Goal: Task Accomplishment & Management: Complete application form

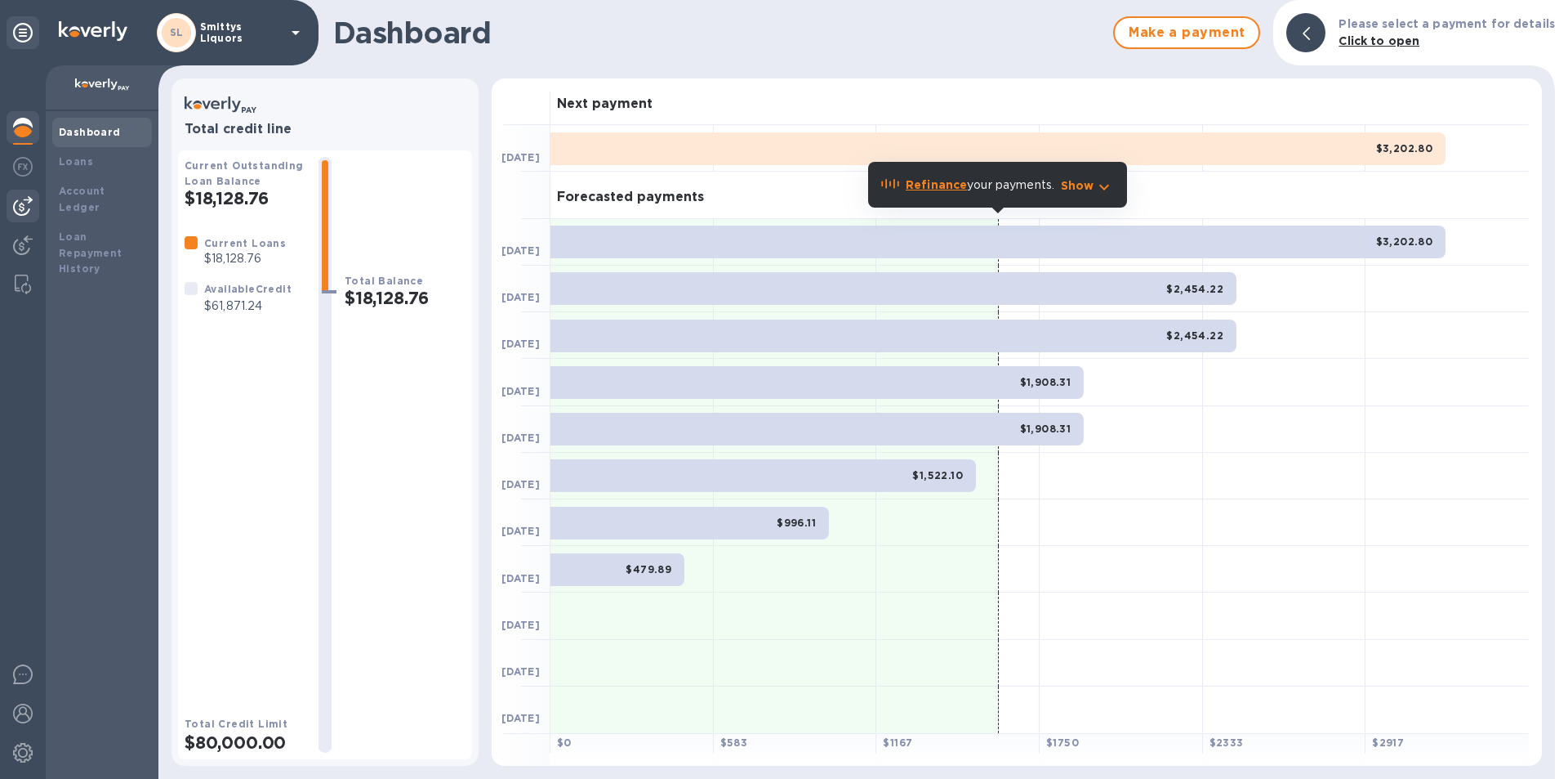
click at [30, 199] on img at bounding box center [23, 206] width 20 height 20
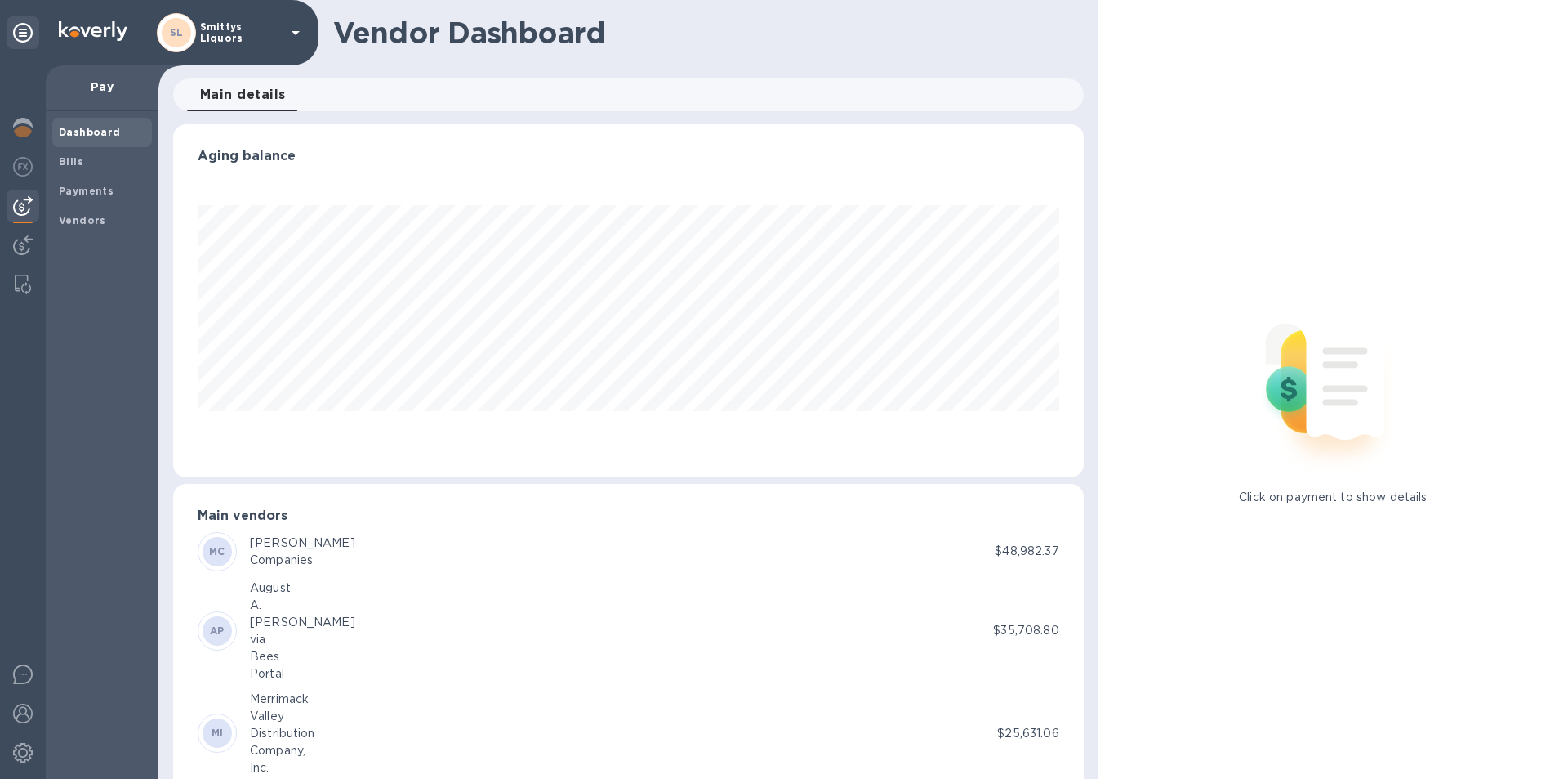
click at [28, 203] on img at bounding box center [23, 206] width 20 height 20
click at [31, 199] on img at bounding box center [23, 206] width 20 height 20
click at [31, 197] on img at bounding box center [23, 206] width 20 height 20
click at [66, 164] on b "Bills" at bounding box center [70, 162] width 24 height 13
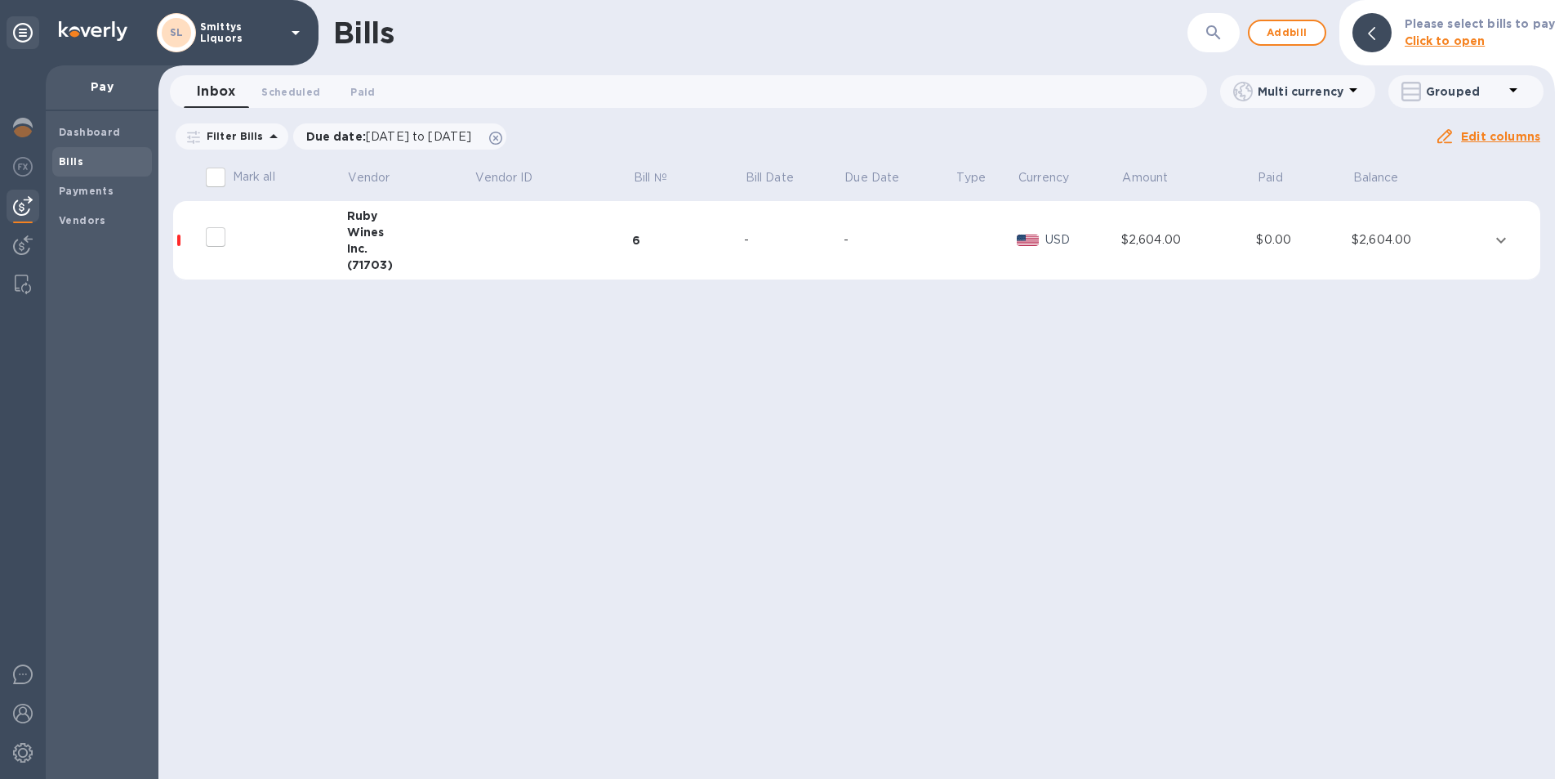
click at [26, 199] on img at bounding box center [23, 206] width 20 height 20
click at [84, 217] on b "Vendors" at bounding box center [82, 220] width 48 height 13
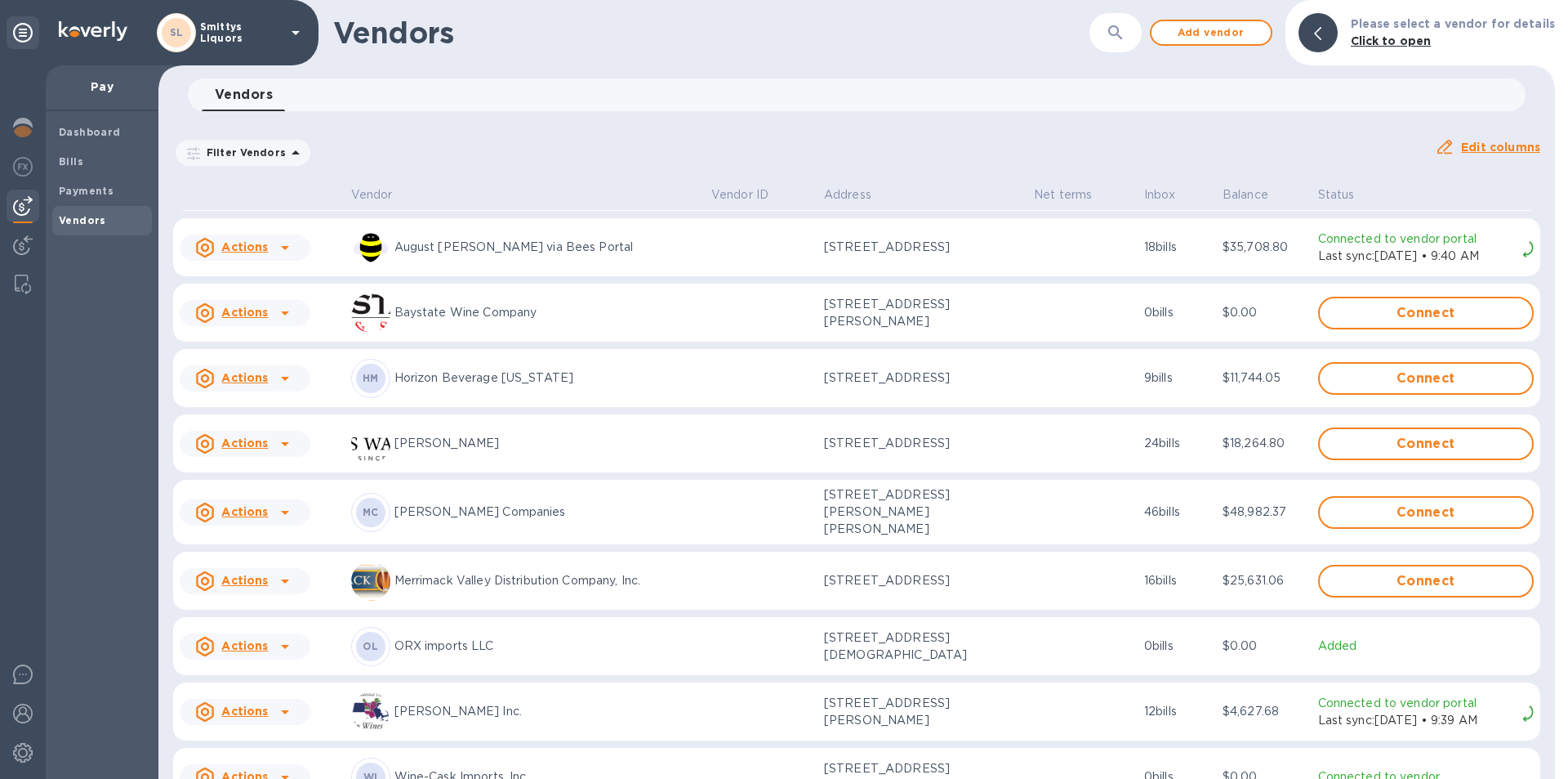
scroll to position [85, 0]
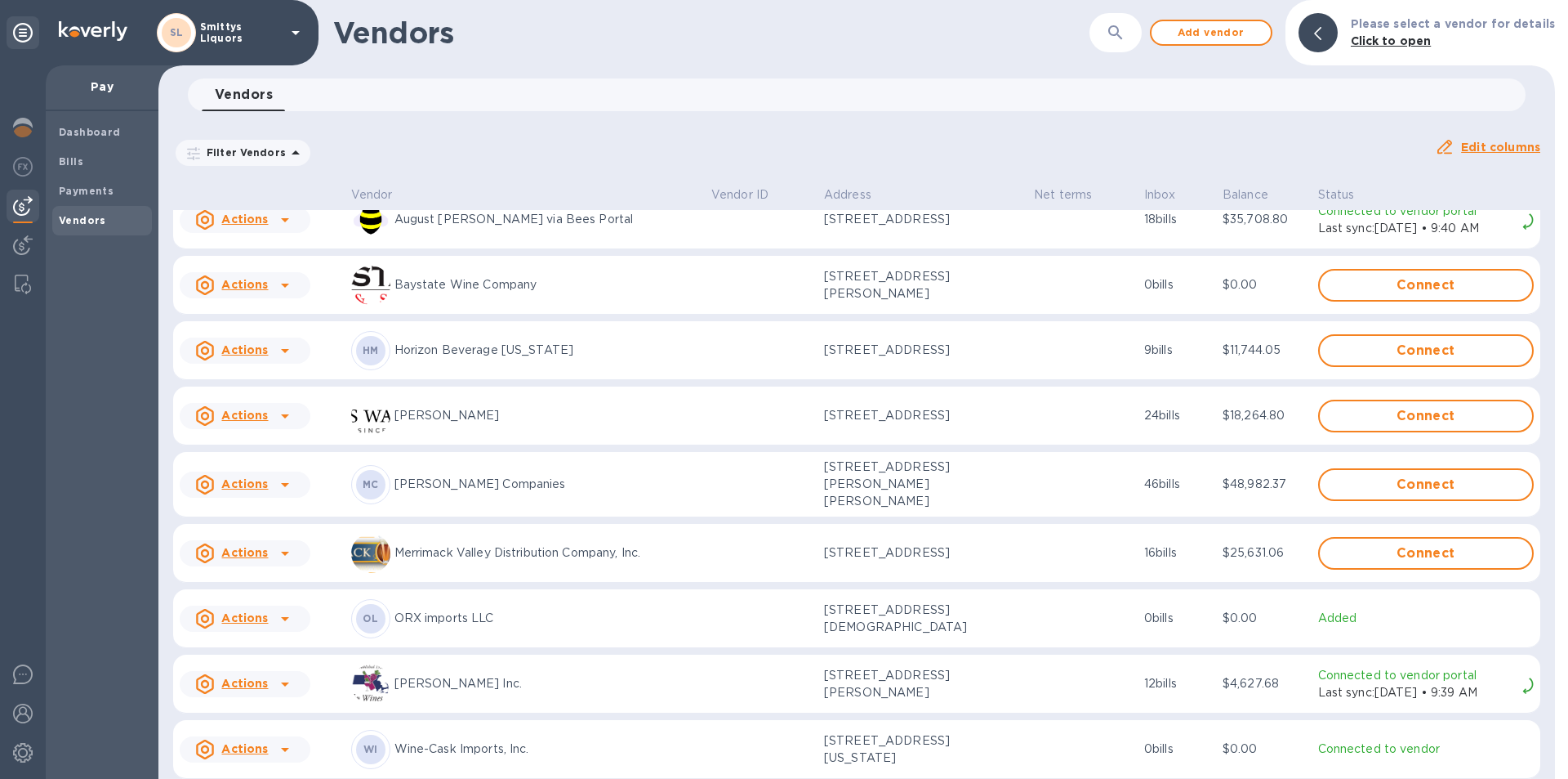
click at [286, 544] on icon at bounding box center [285, 553] width 20 height 20
click at [272, 615] on b "Add new bill" at bounding box center [263, 613] width 76 height 13
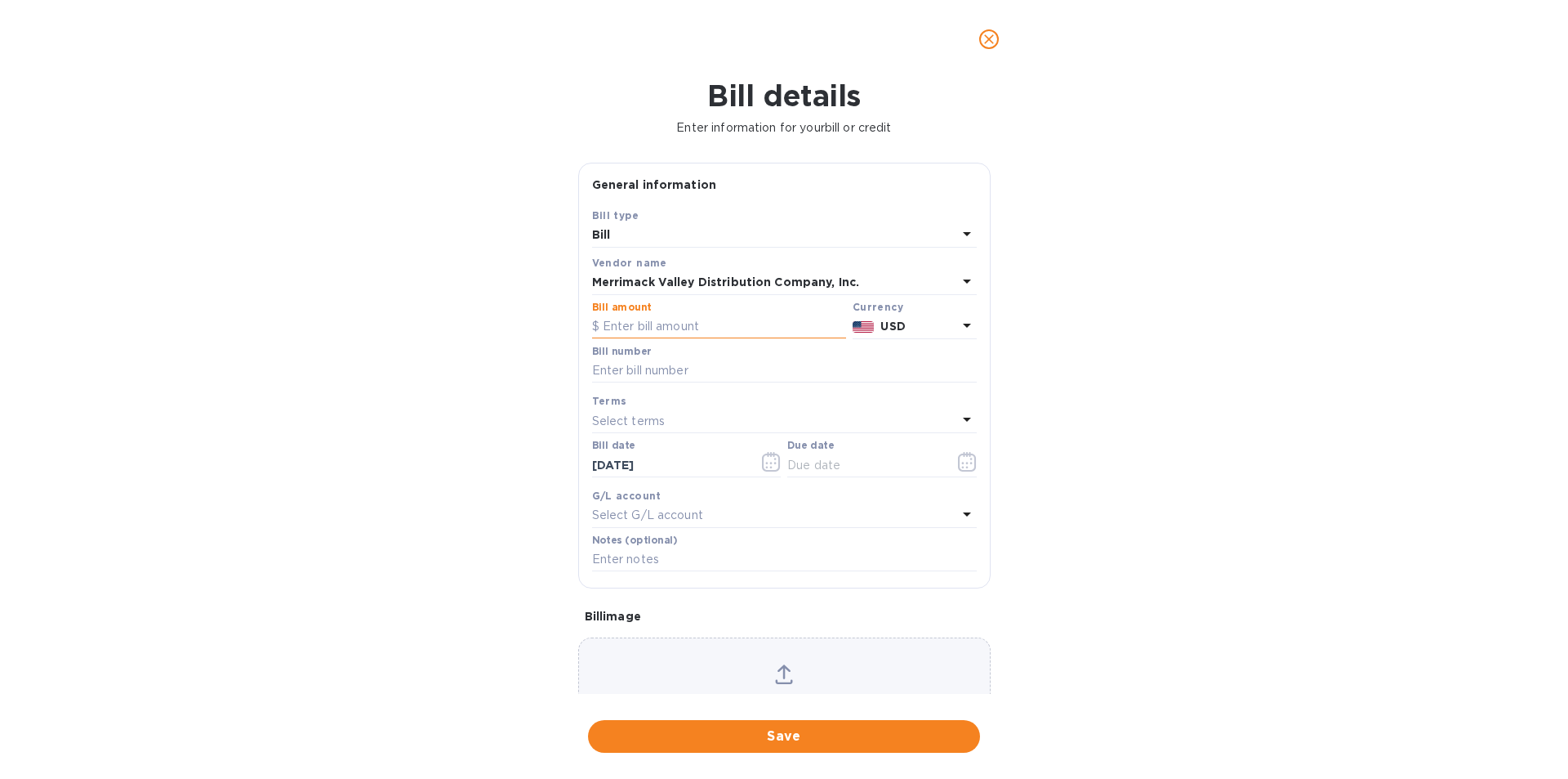
click at [632, 328] on input "text" at bounding box center [718, 326] width 254 height 24
type input "6,016.75"
click at [644, 374] on input "text" at bounding box center [784, 370] width 384 height 24
type input "573961"
click at [771, 465] on icon "button" at bounding box center [771, 462] width 19 height 20
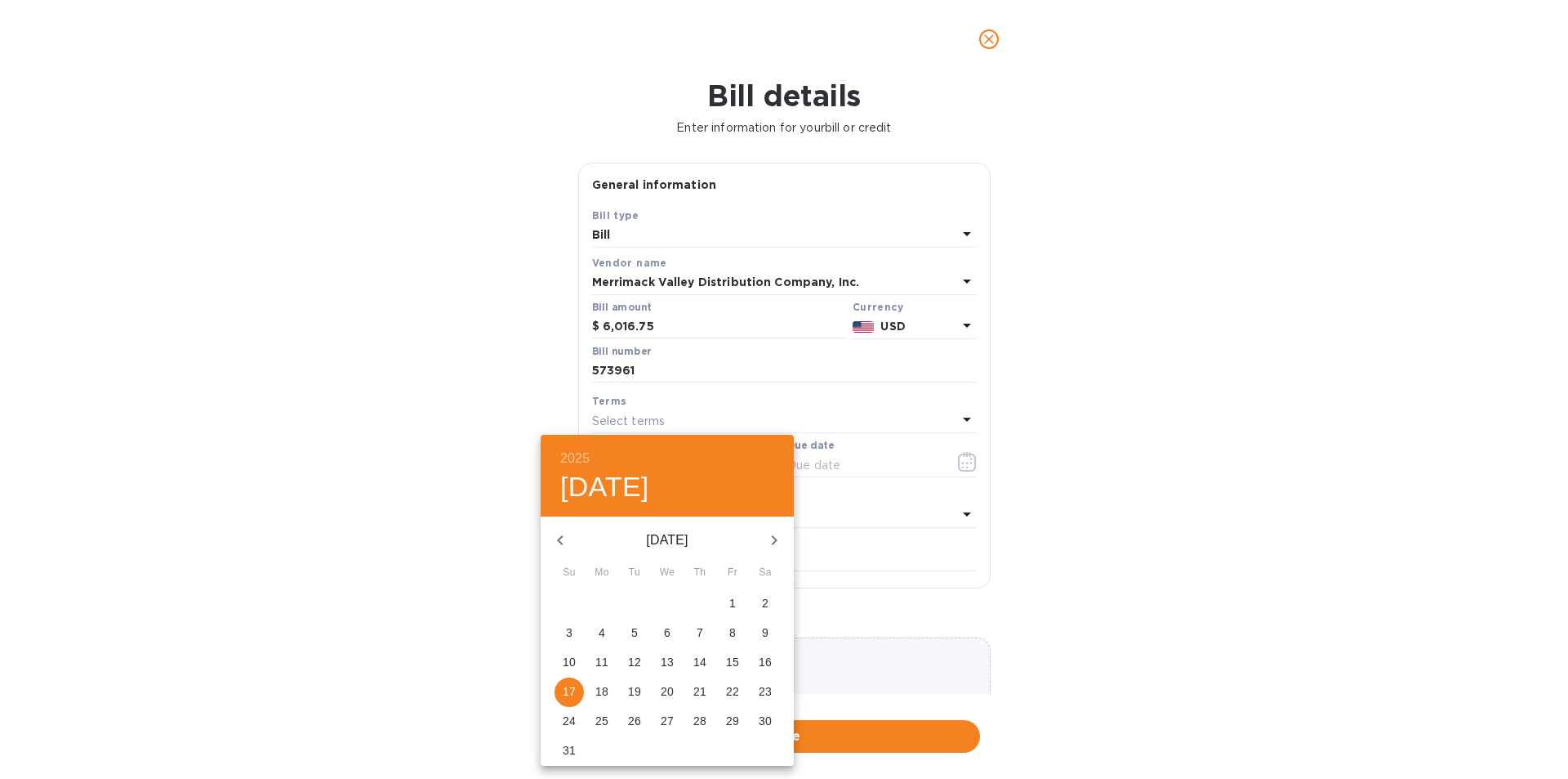
click at [558, 541] on icon "button" at bounding box center [560, 540] width 20 height 20
click at [669, 662] on p "18" at bounding box center [667, 661] width 13 height 16
type input "[DATE]"
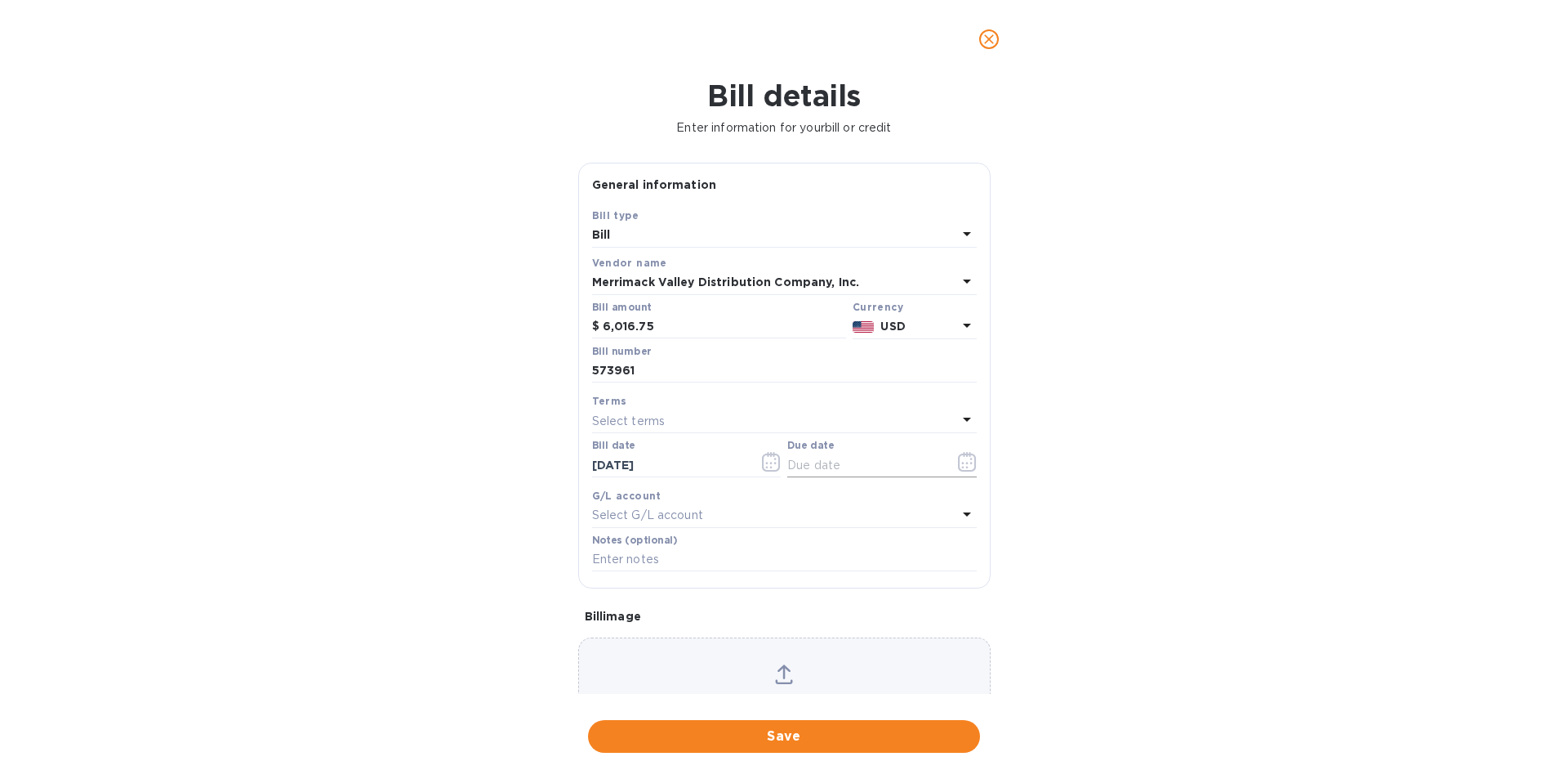
click at [962, 465] on icon "button" at bounding box center [967, 462] width 19 height 20
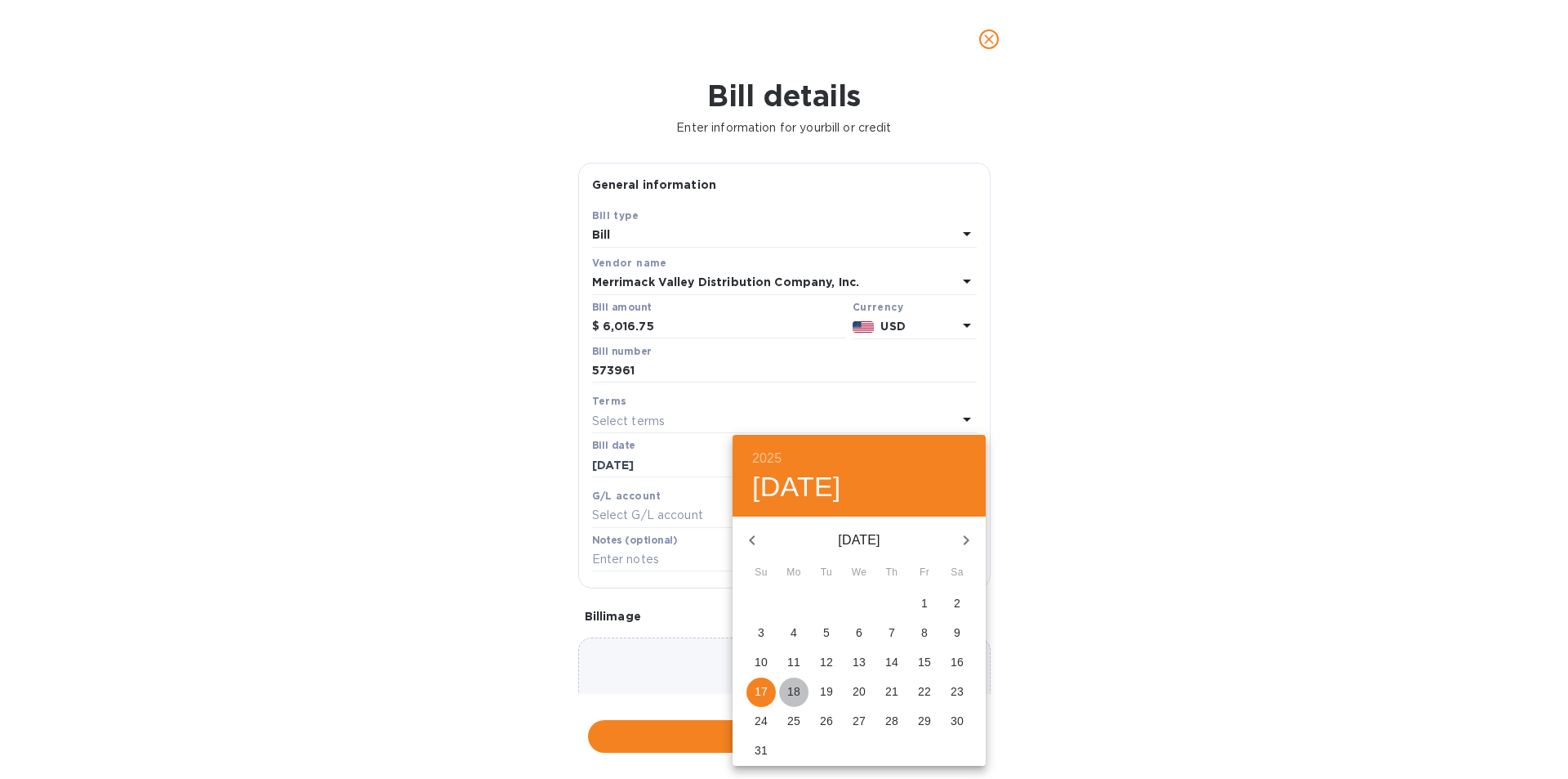
click at [795, 689] on p "18" at bounding box center [794, 691] width 13 height 16
type input "[DATE]"
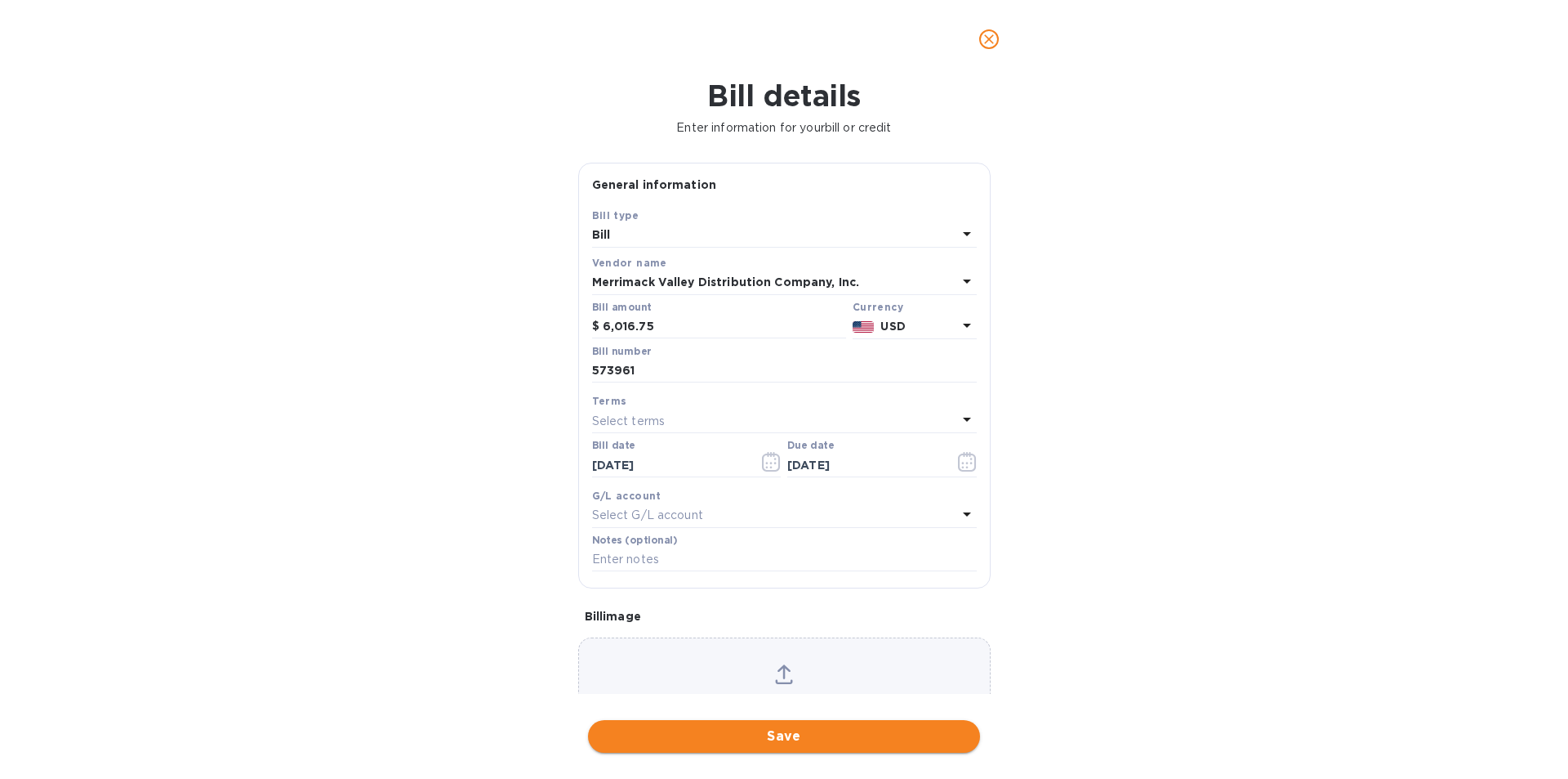
click at [790, 735] on span "Save" at bounding box center [783, 736] width 366 height 20
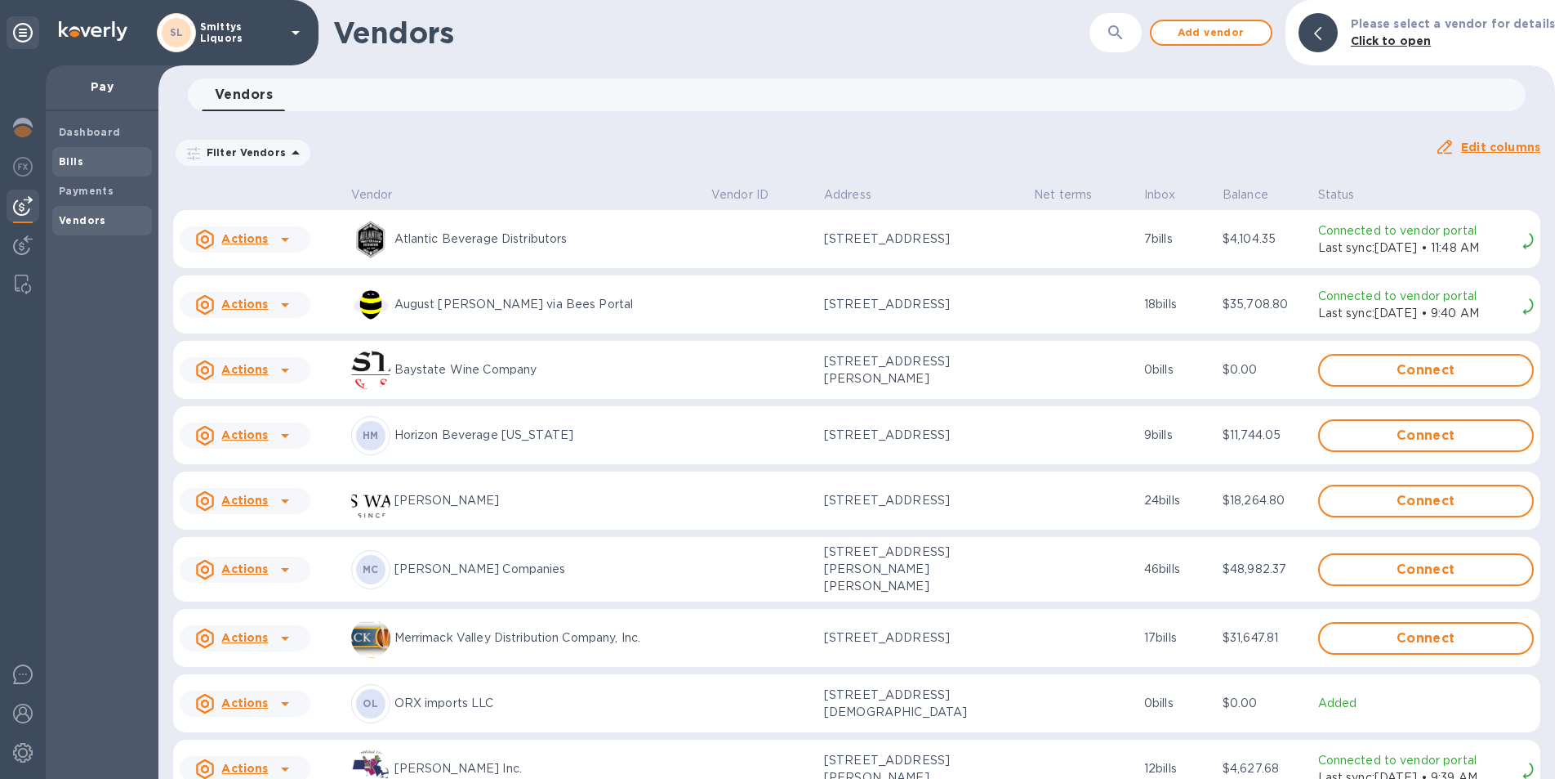
click at [60, 155] on b "Bills" at bounding box center [70, 162] width 24 height 13
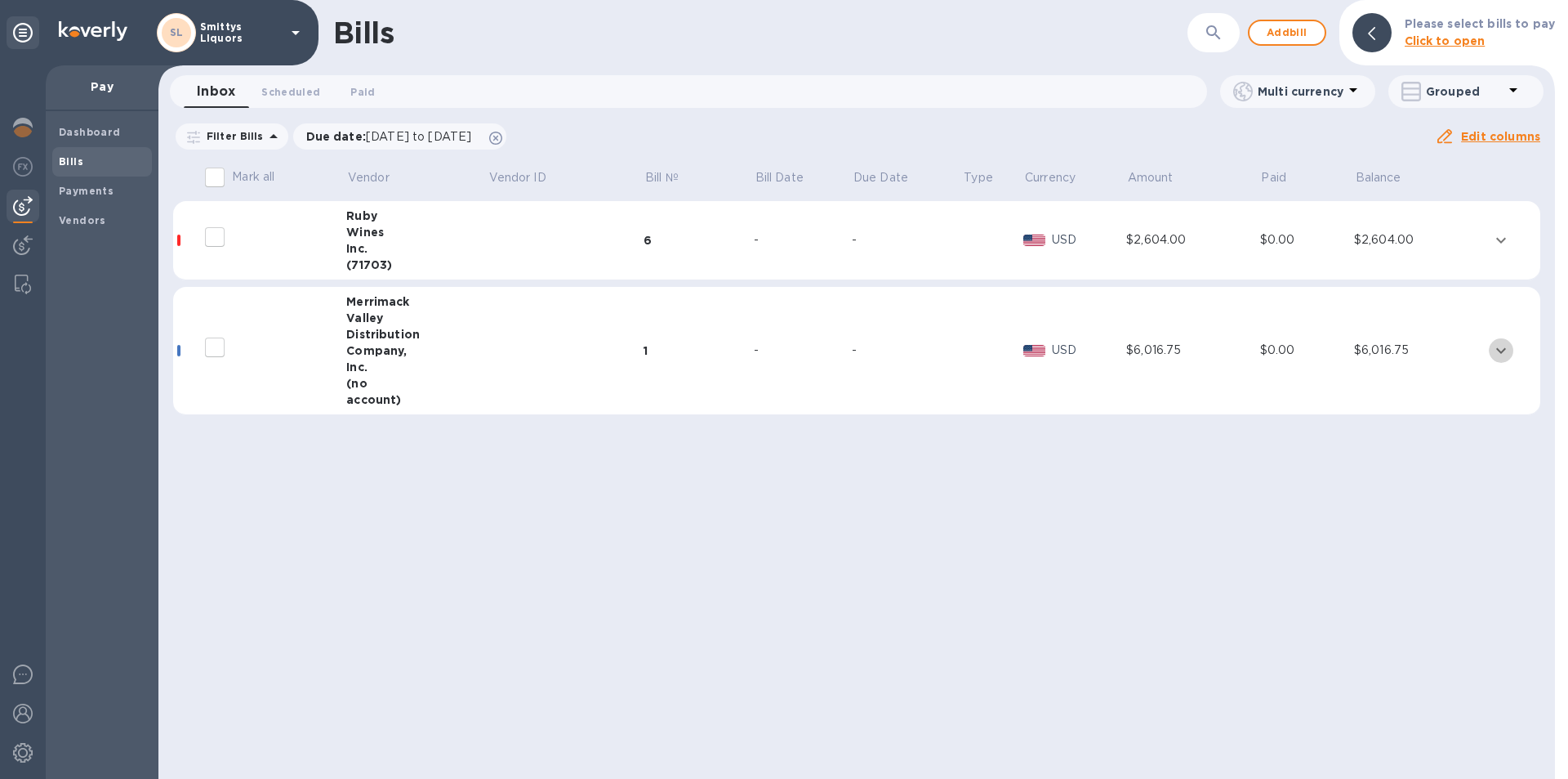
click at [1506, 355] on icon "expand row" at bounding box center [1501, 350] width 20 height 20
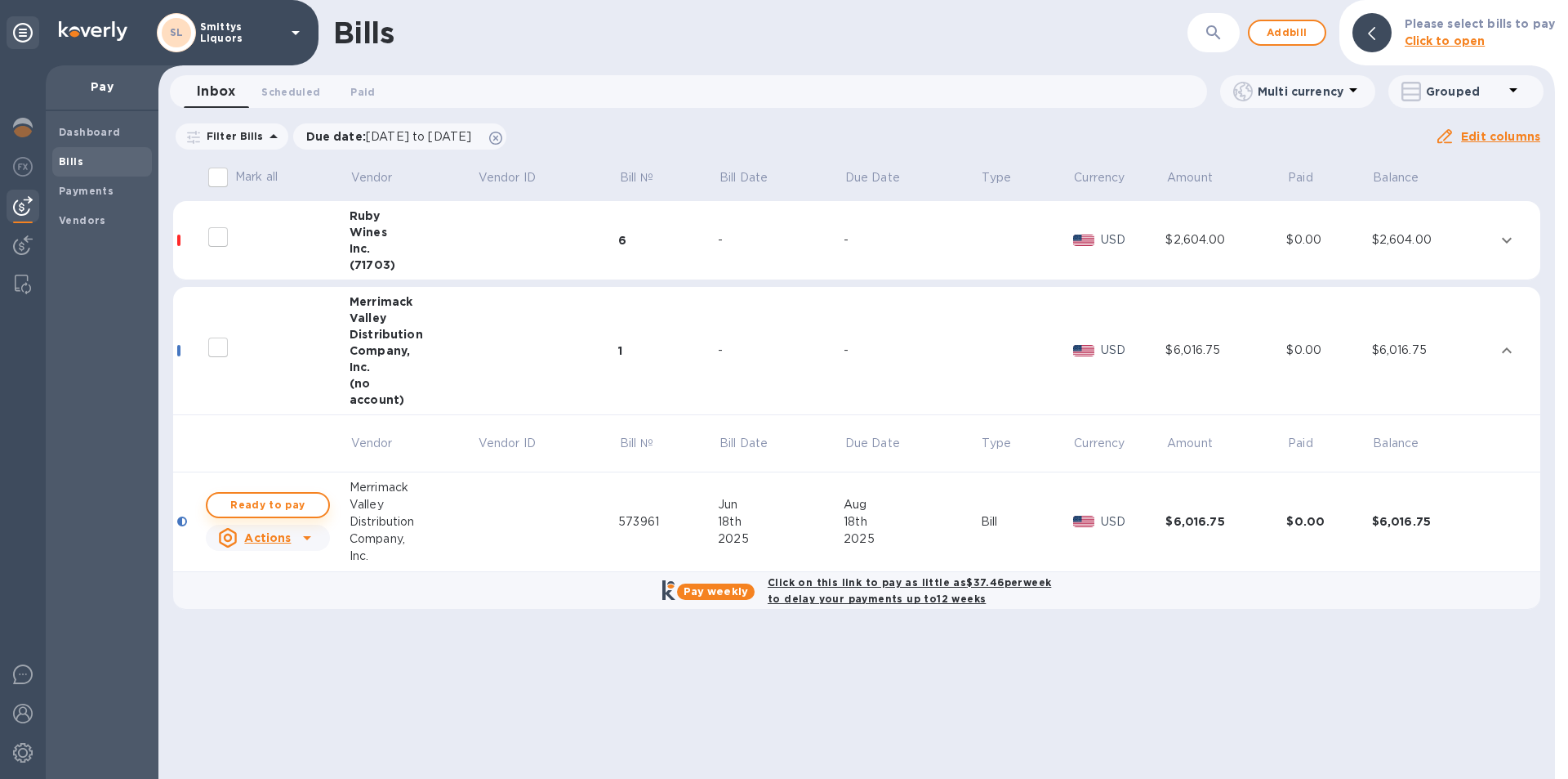
click at [230, 496] on span "Ready to pay" at bounding box center [268, 505] width 94 height 20
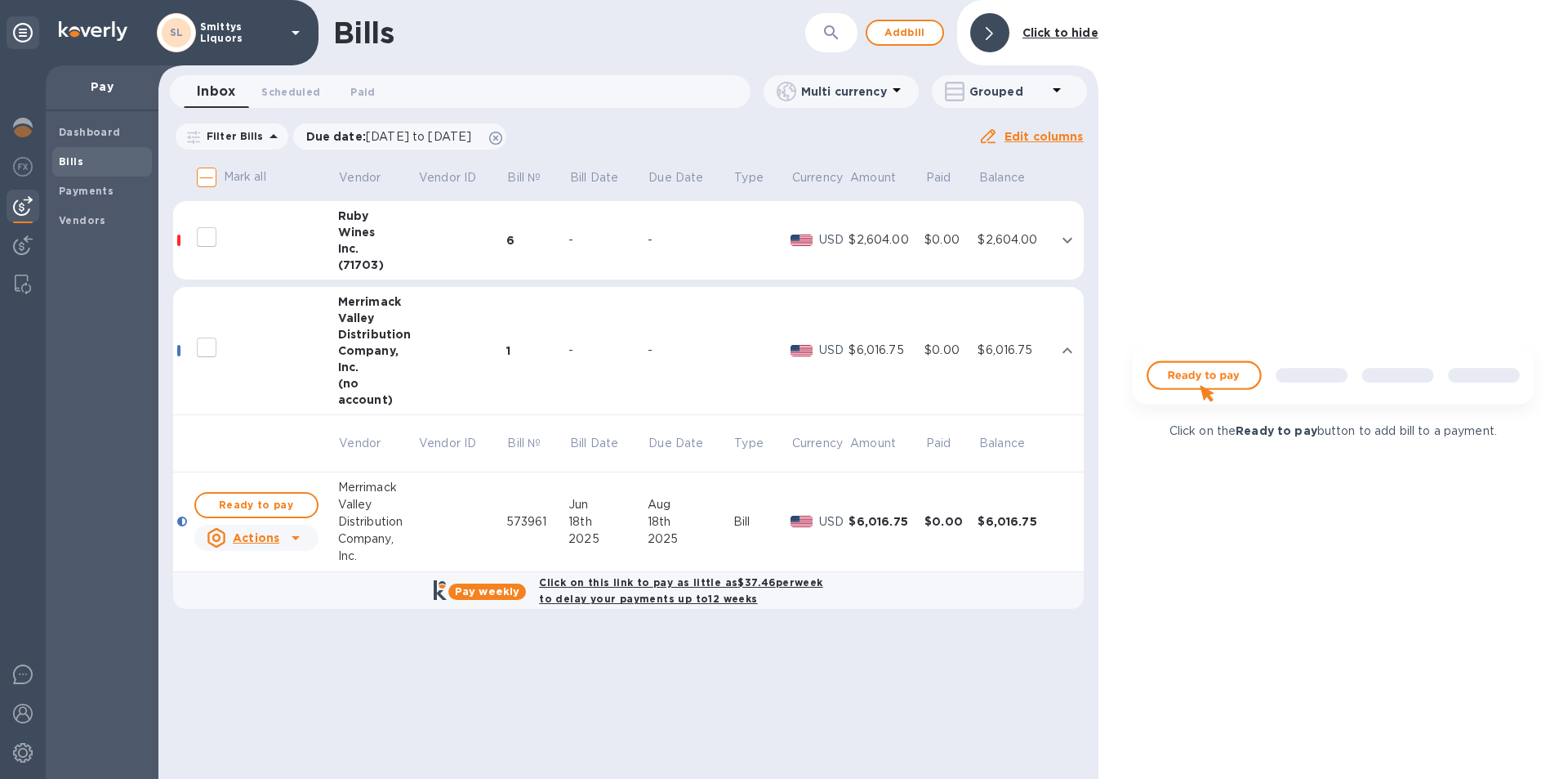
checkbox input "true"
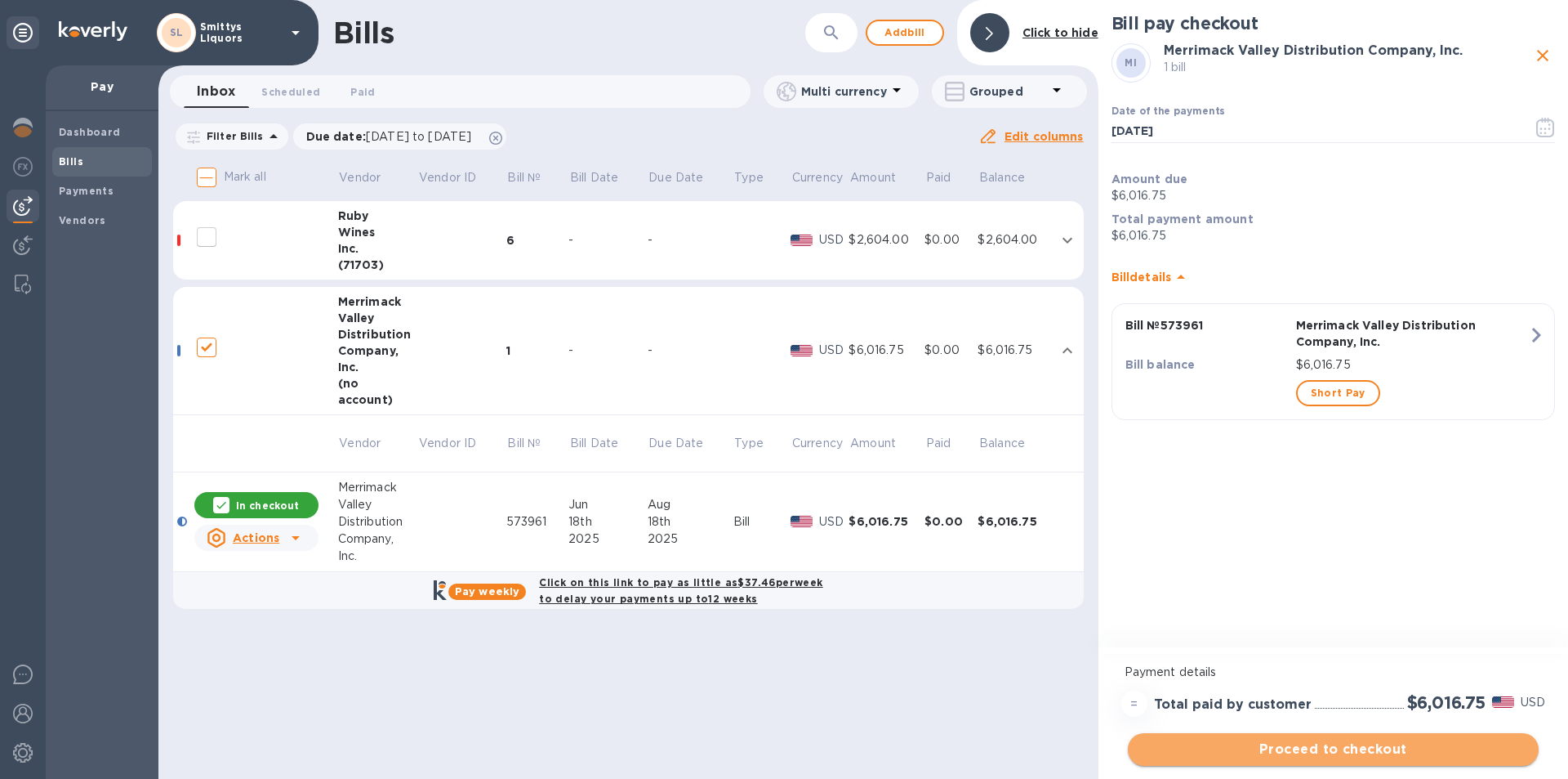
click at [1351, 740] on span "Proceed to checkout" at bounding box center [1333, 749] width 384 height 20
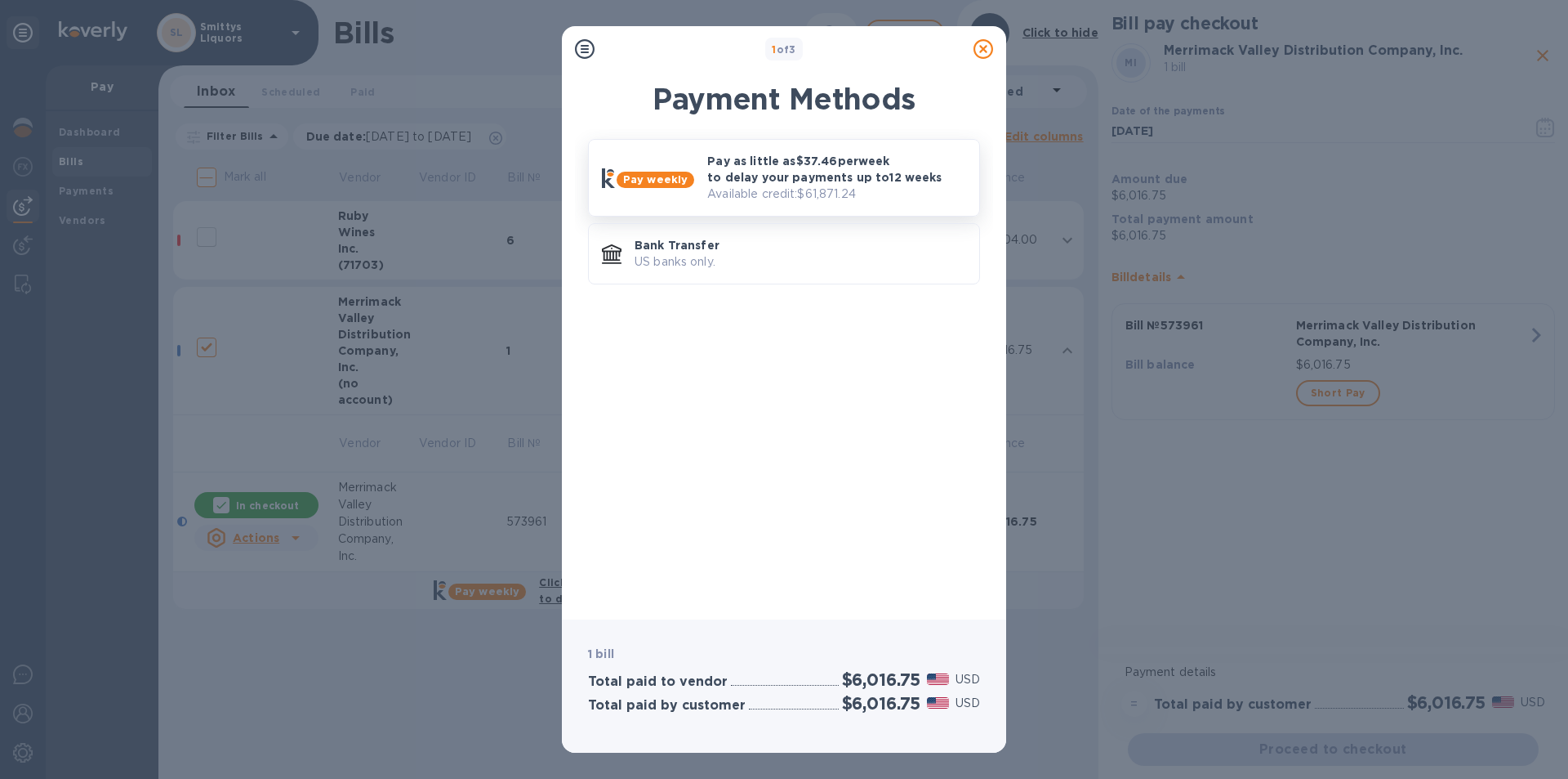
click at [743, 182] on p "Pay as little as $37.46 per week to delay your payments up to 12 weeks" at bounding box center [837, 169] width 259 height 32
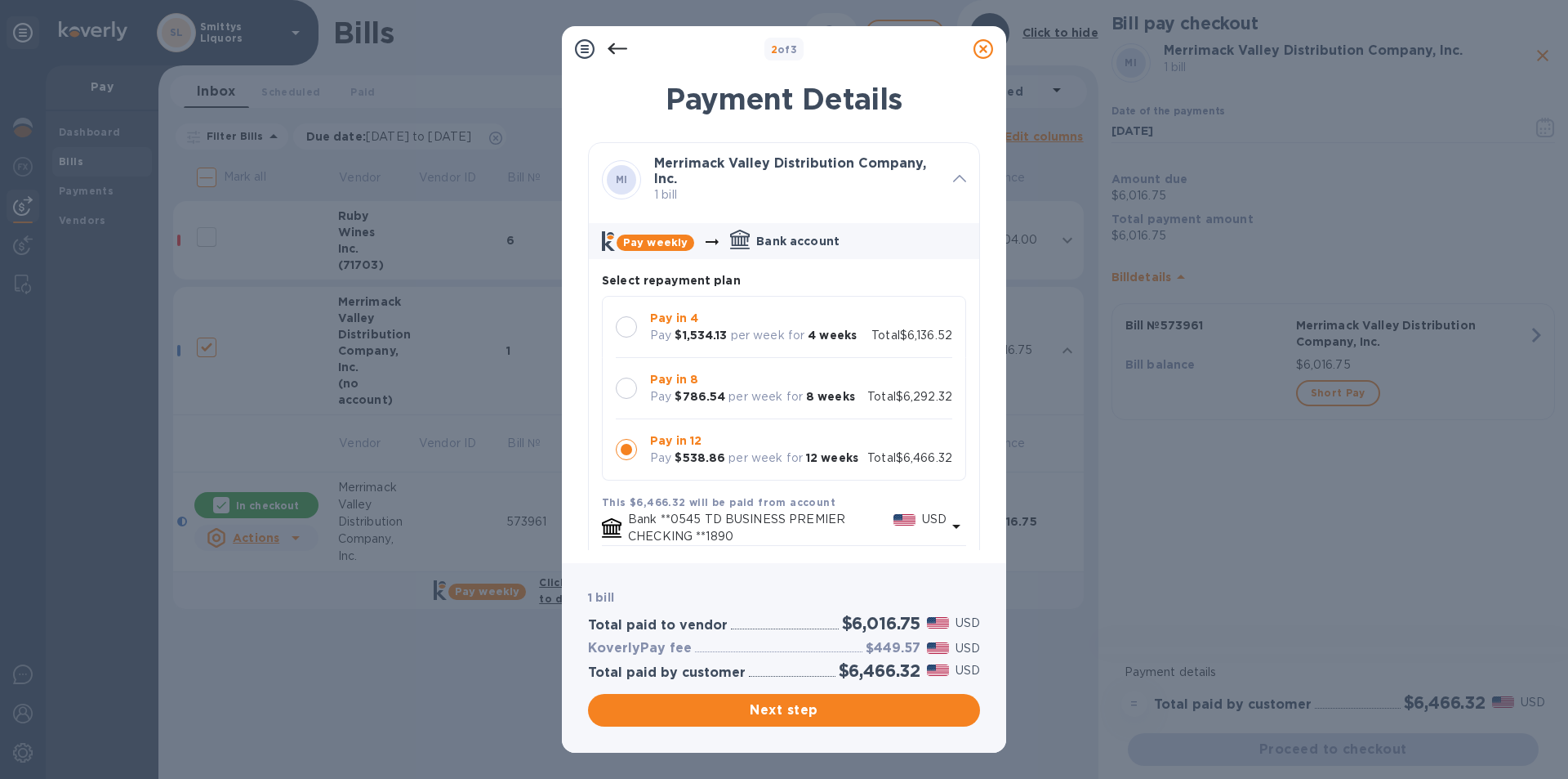
click at [632, 387] on div at bounding box center [627, 388] width 22 height 22
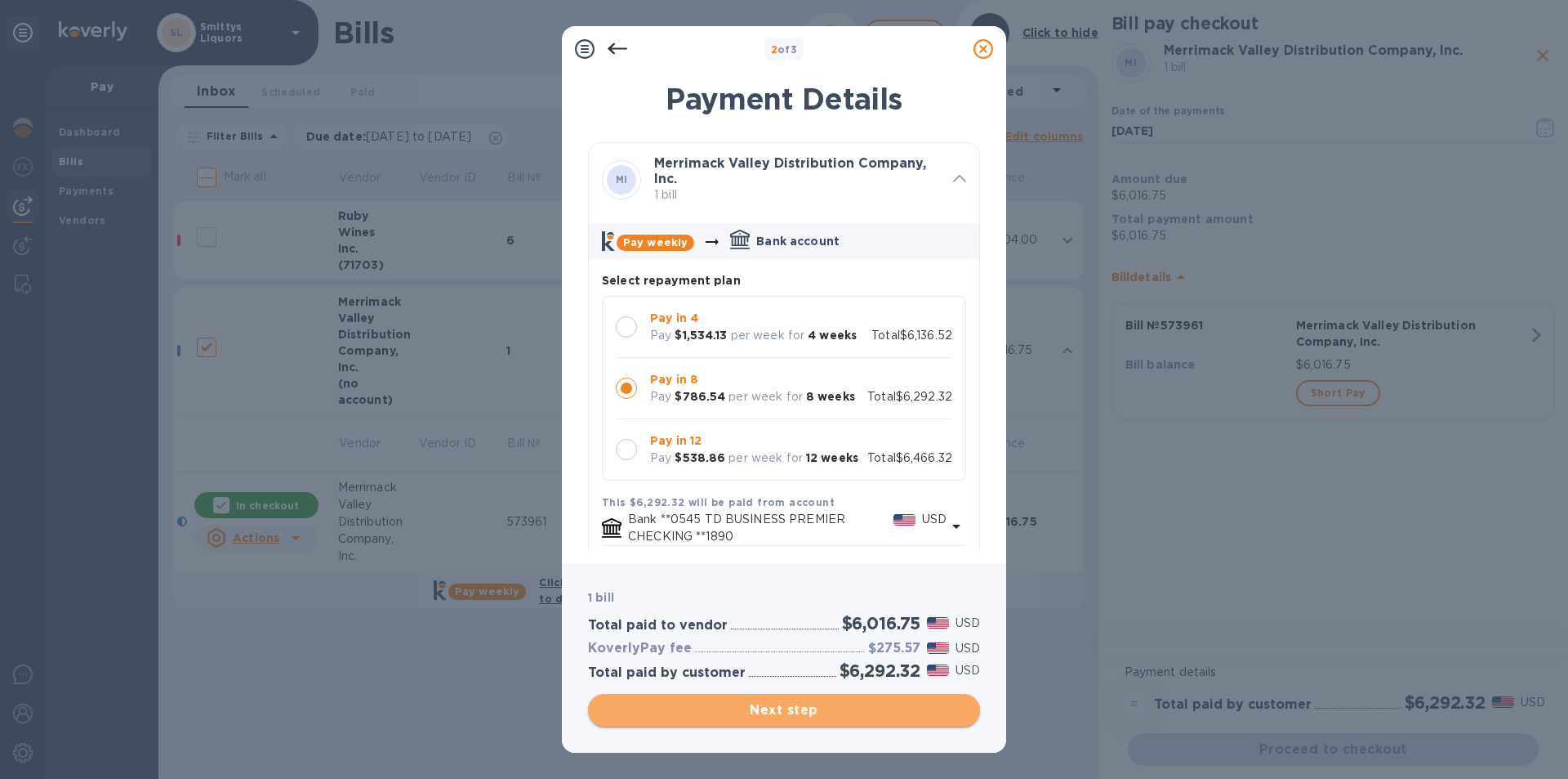
click at [746, 710] on span "Next step" at bounding box center [783, 710] width 366 height 20
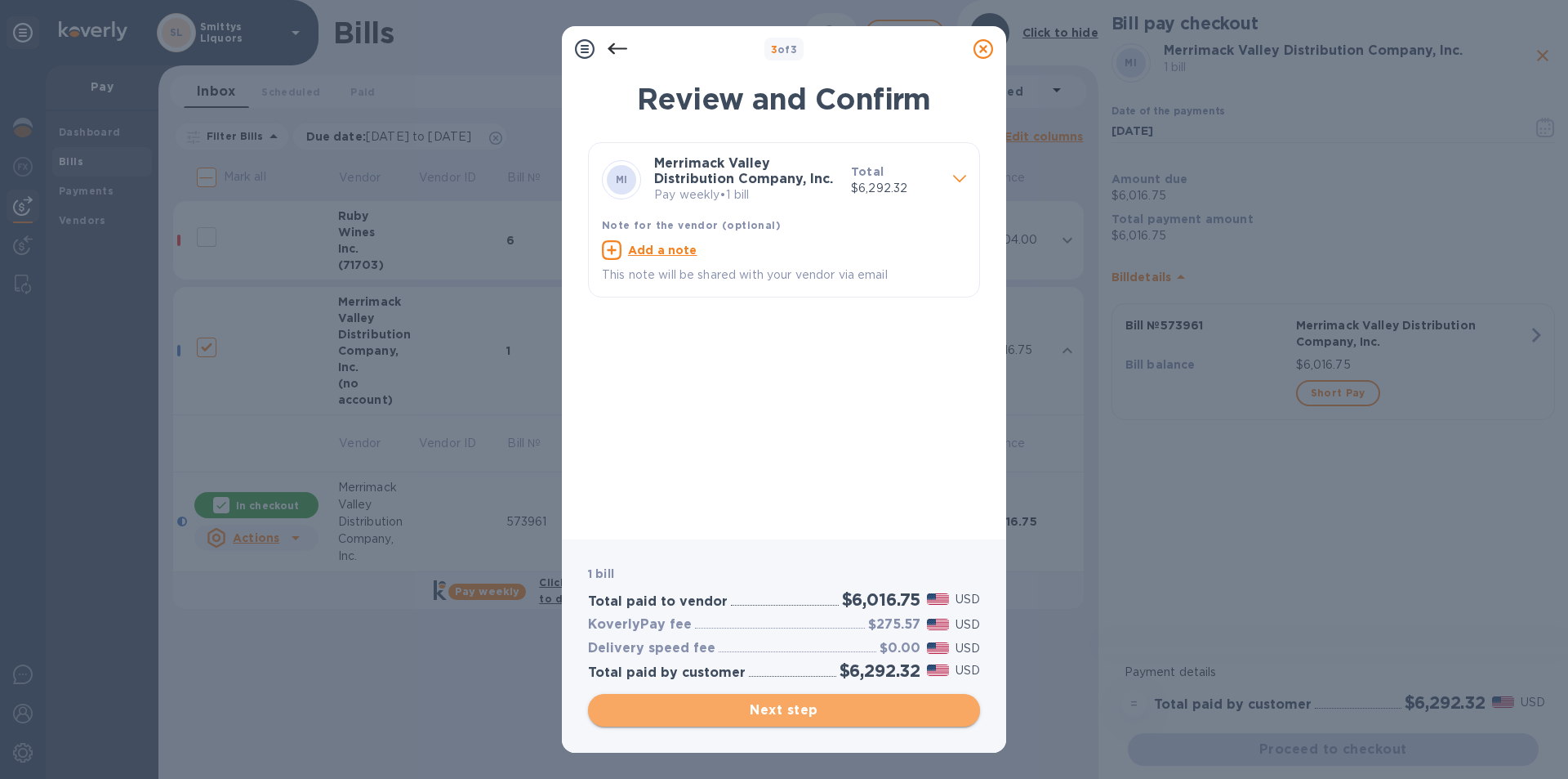
click at [736, 714] on span "Next step" at bounding box center [783, 710] width 366 height 20
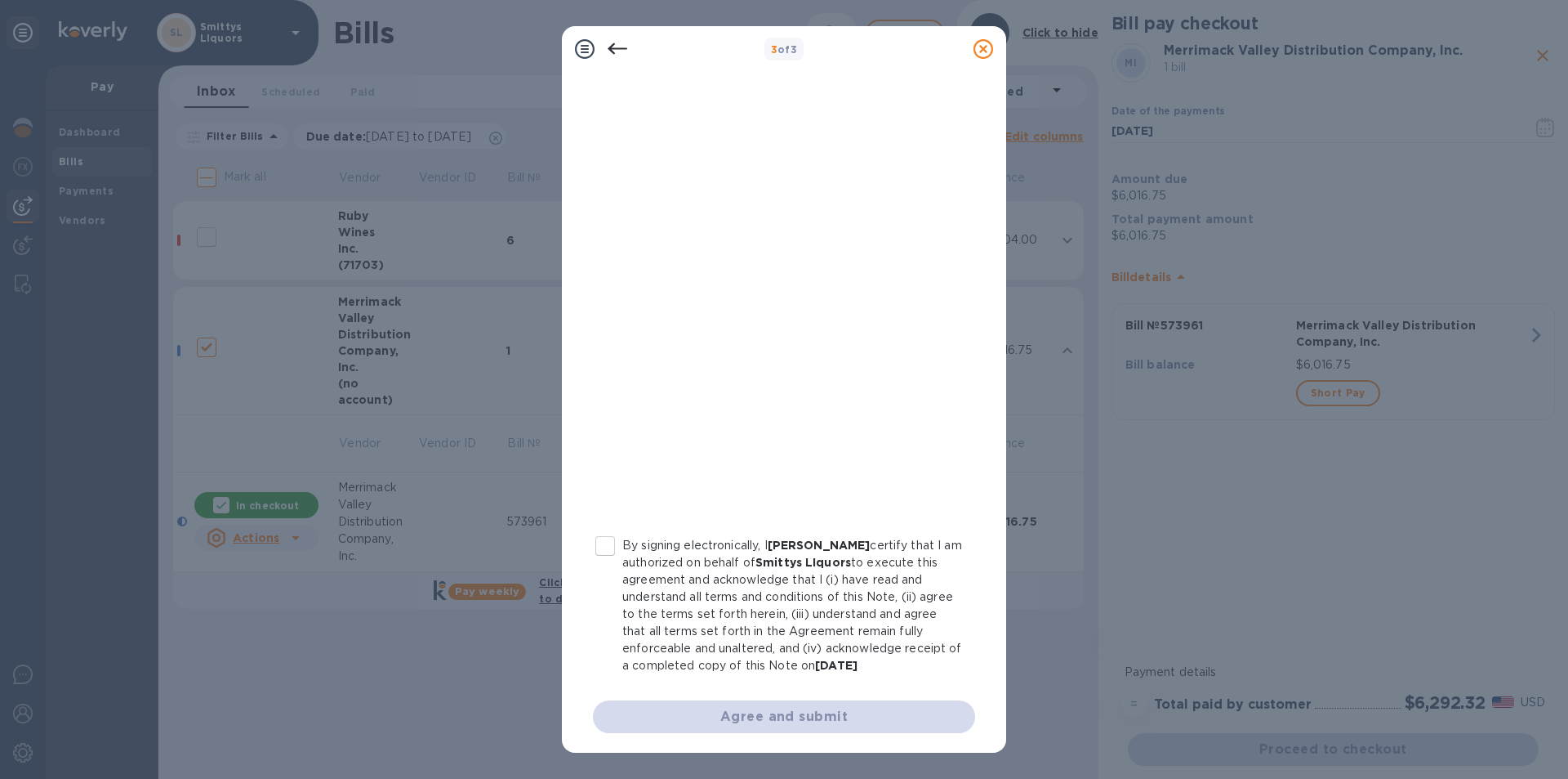
scroll to position [135, 0]
click at [612, 545] on input "By signing electronically, I [PERSON_NAME] certify that I am authorized on beha…" at bounding box center [605, 543] width 34 height 34
checkbox input "true"
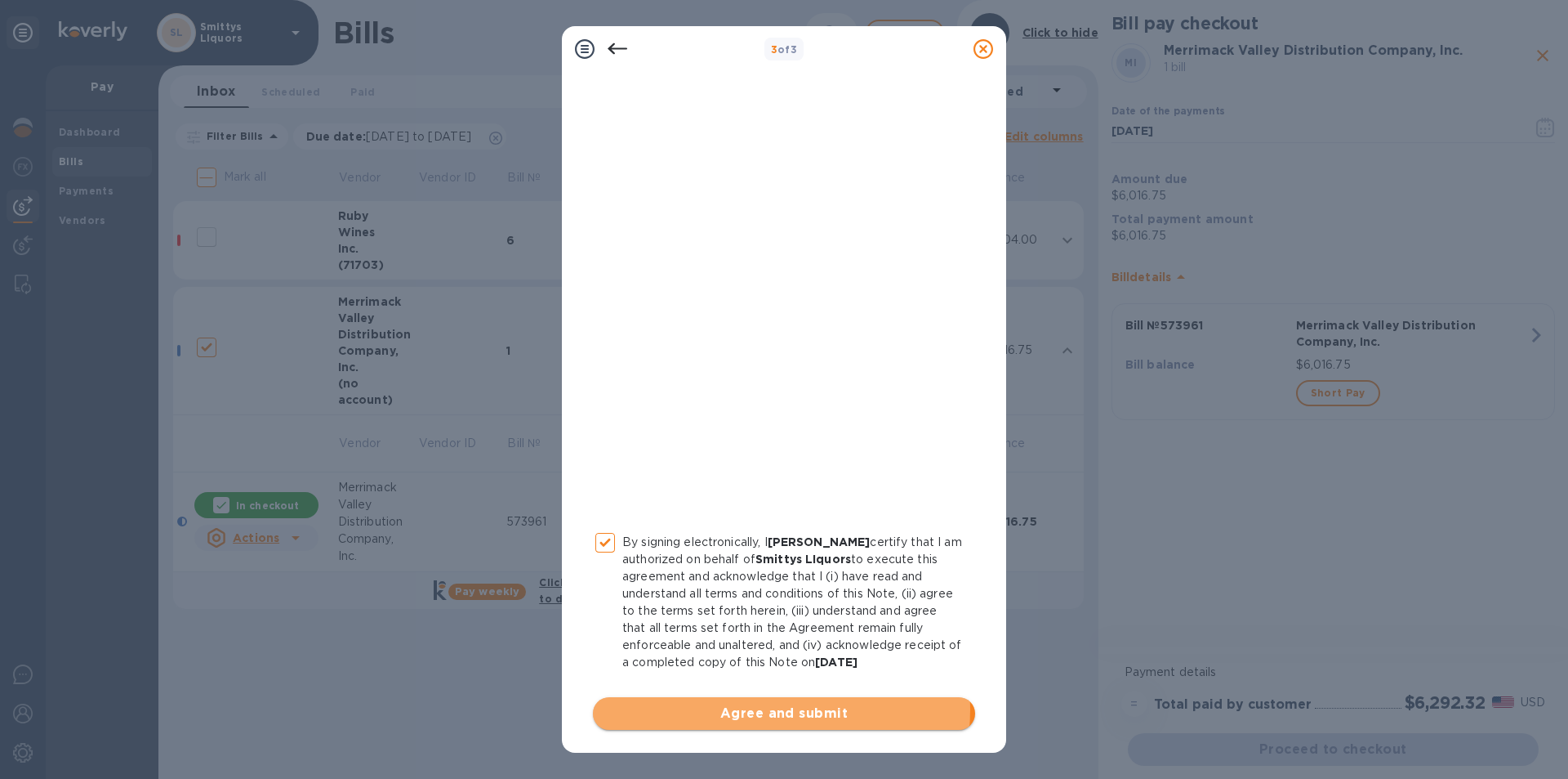
click at [761, 709] on span "Agree and submit" at bounding box center [784, 713] width 356 height 20
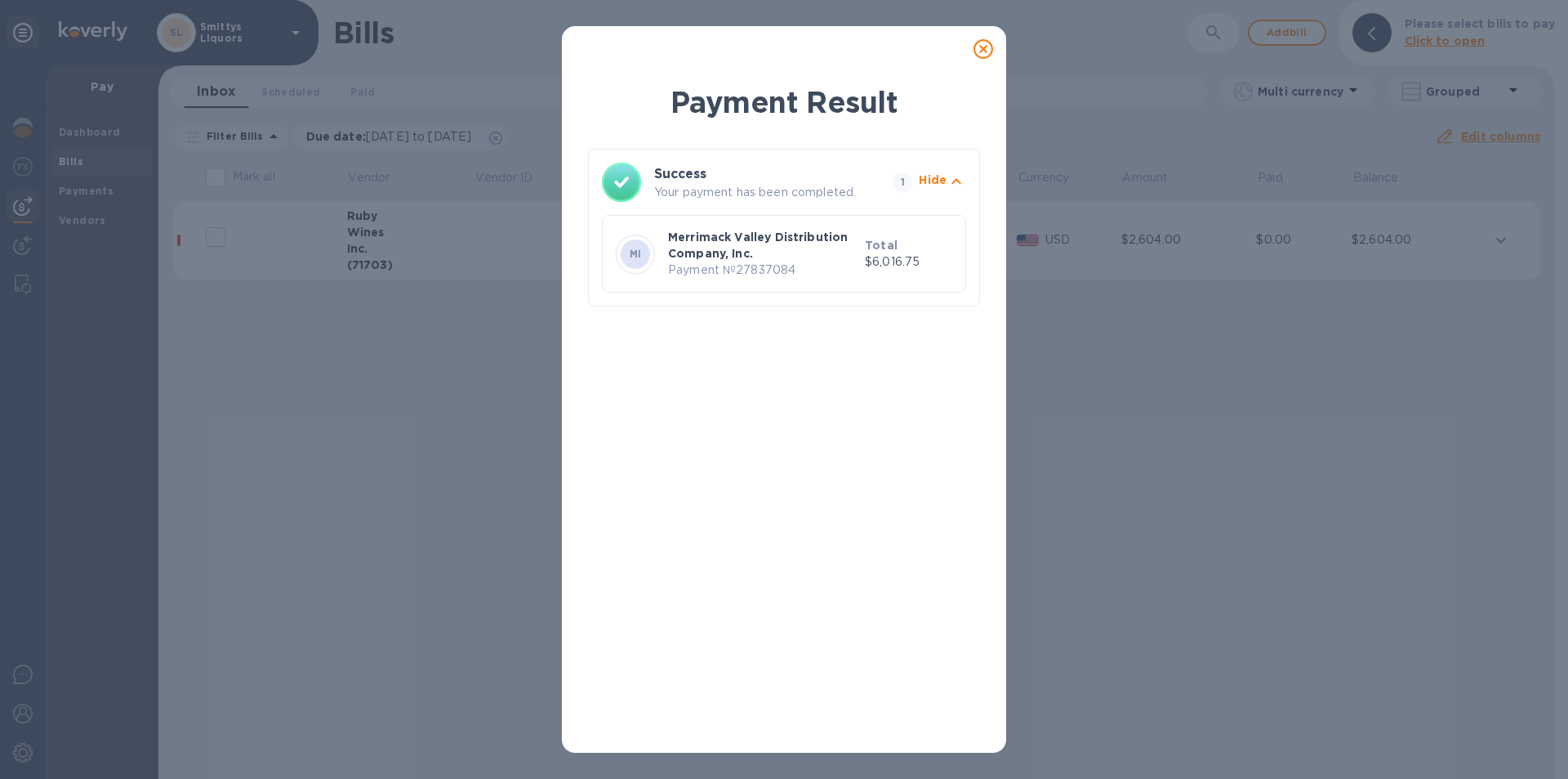
click at [987, 48] on icon at bounding box center [983, 49] width 20 height 20
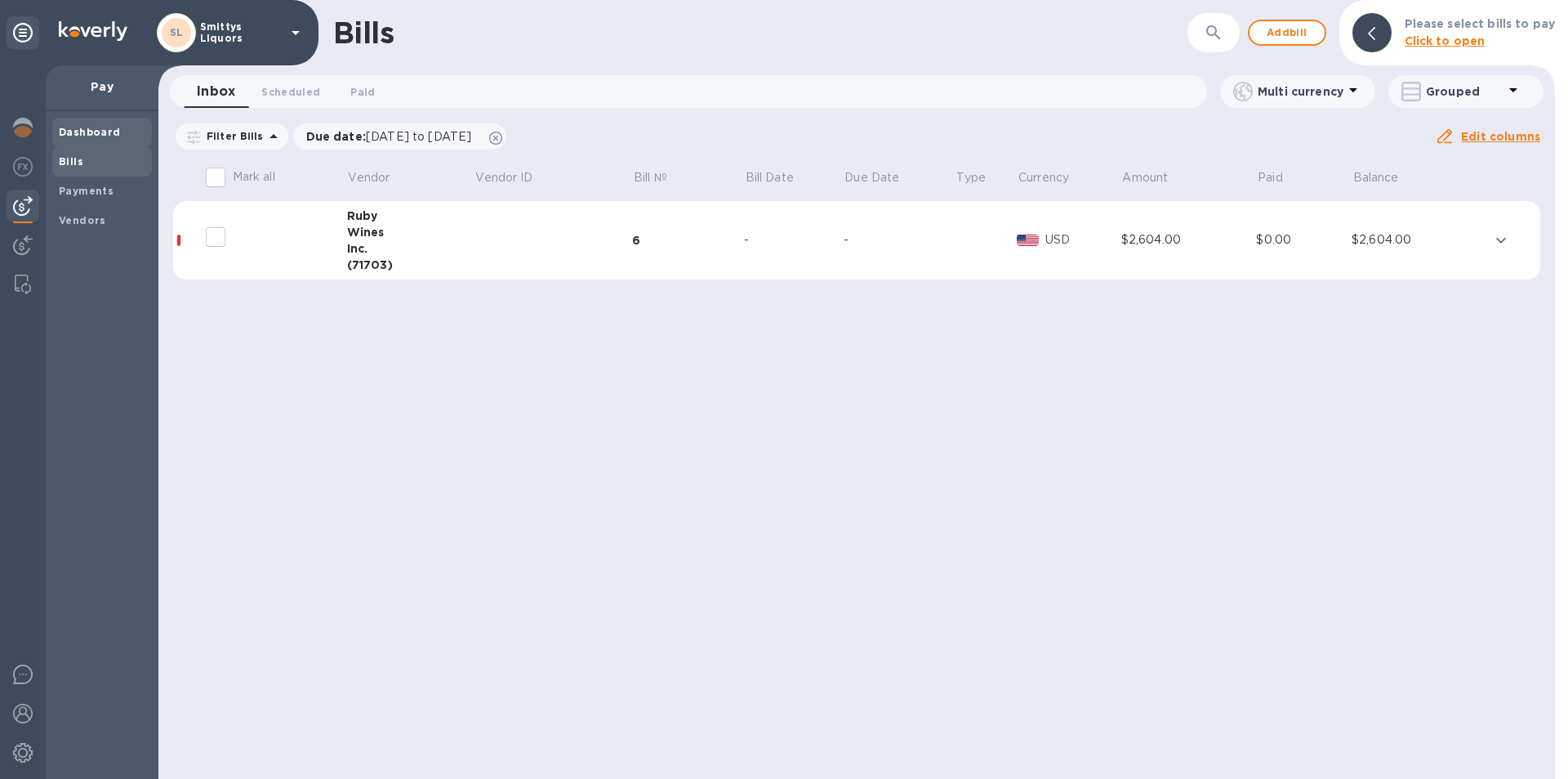
click at [84, 139] on span "Dashboard" at bounding box center [89, 132] width 62 height 16
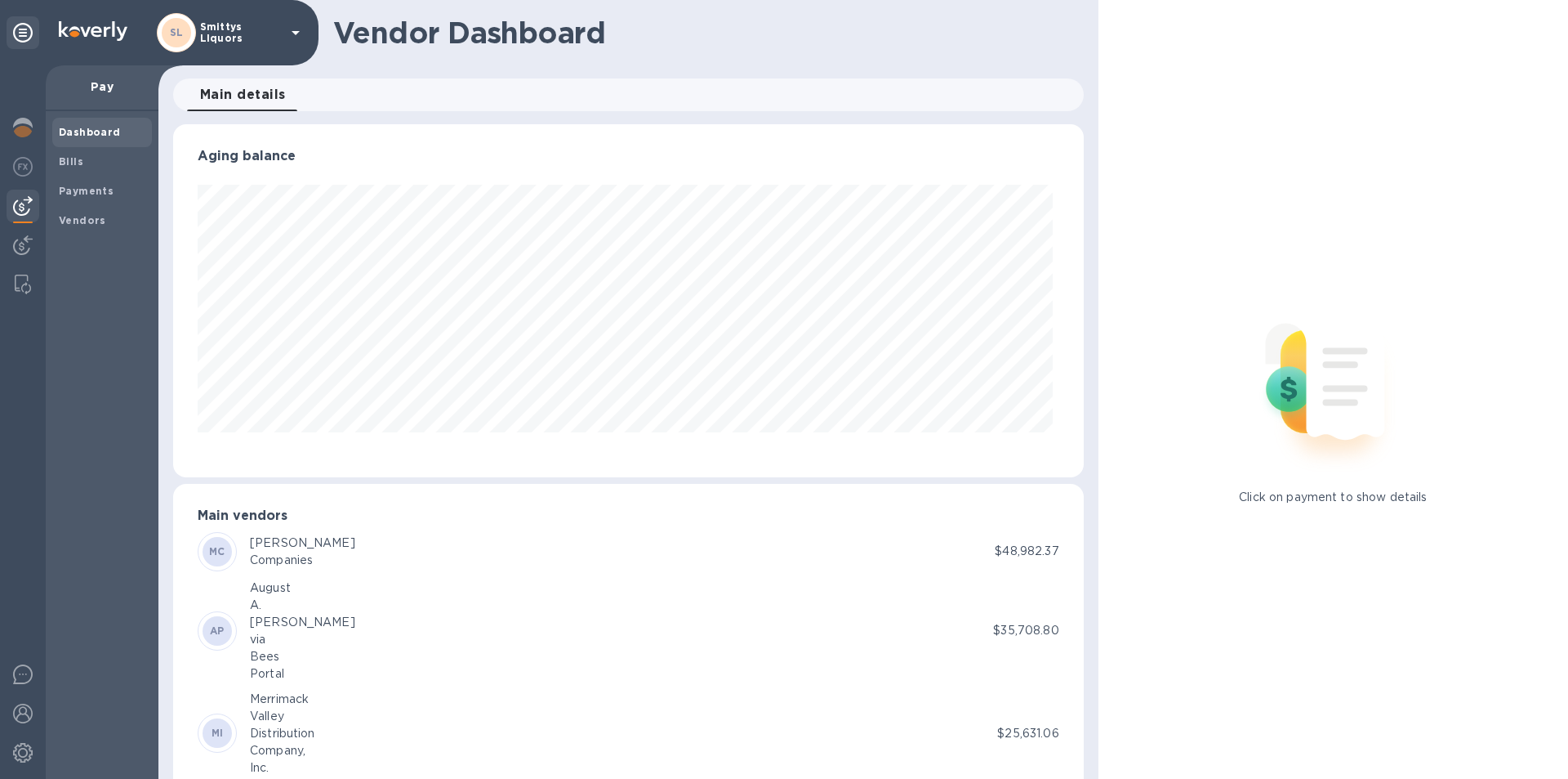
scroll to position [353, 903]
click at [29, 123] on img at bounding box center [23, 128] width 20 height 20
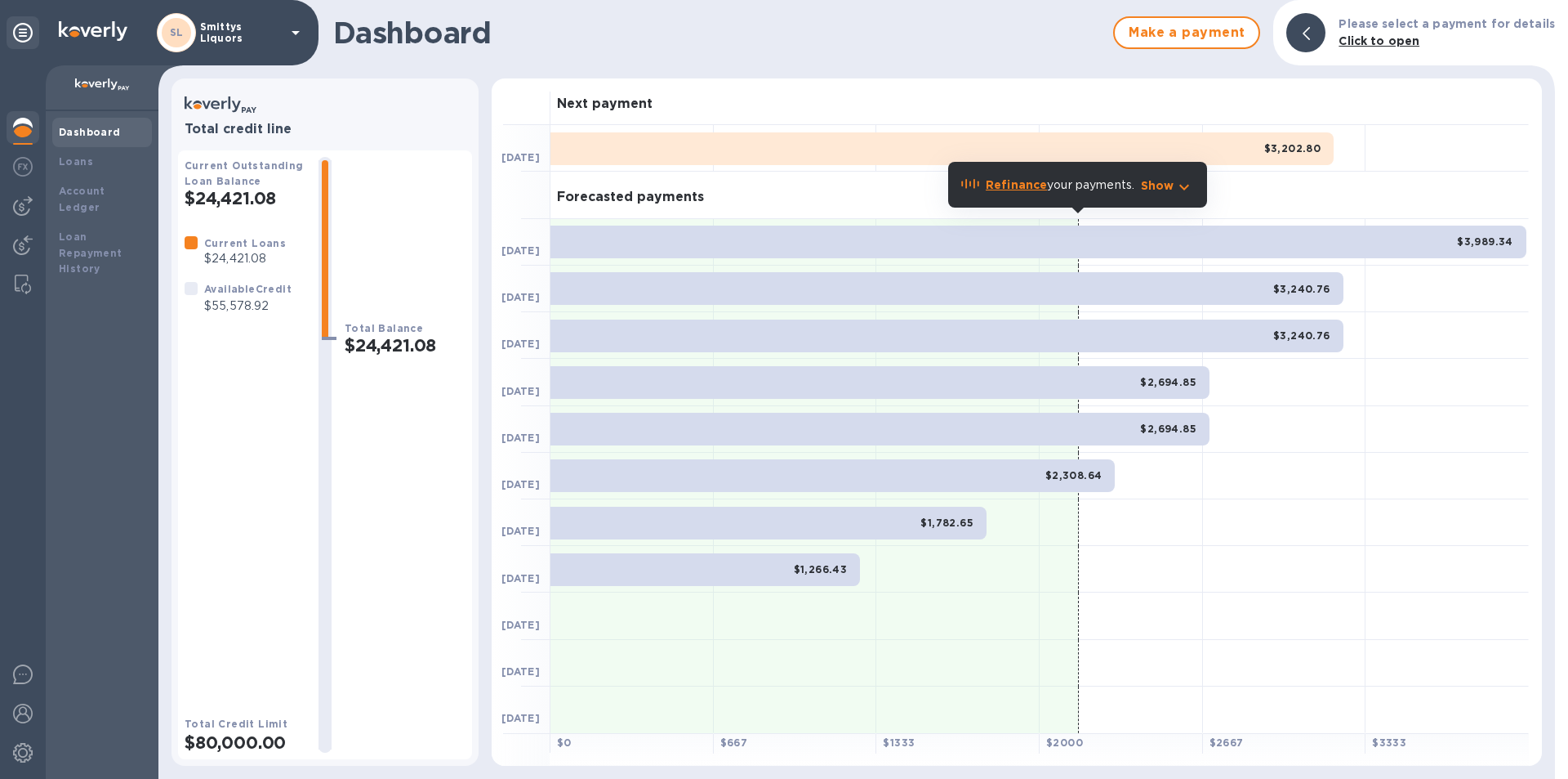
drag, startPoint x: 23, startPoint y: 196, endPoint x: 23, endPoint y: 187, distance: 9.0
click at [24, 197] on img at bounding box center [23, 206] width 20 height 20
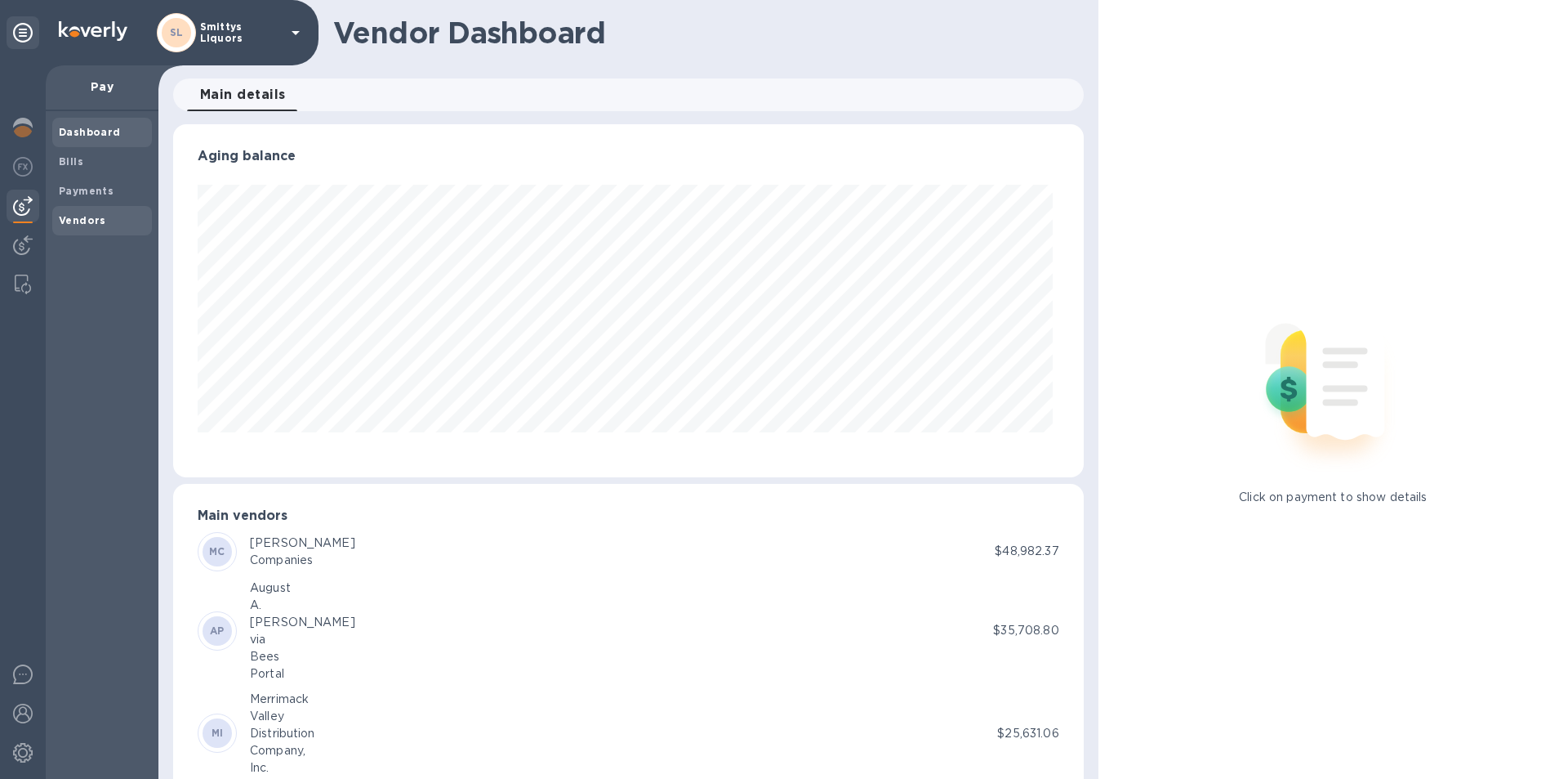
click at [85, 223] on b "Vendors" at bounding box center [82, 220] width 48 height 13
